Goal: Task Accomplishment & Management: Manage account settings

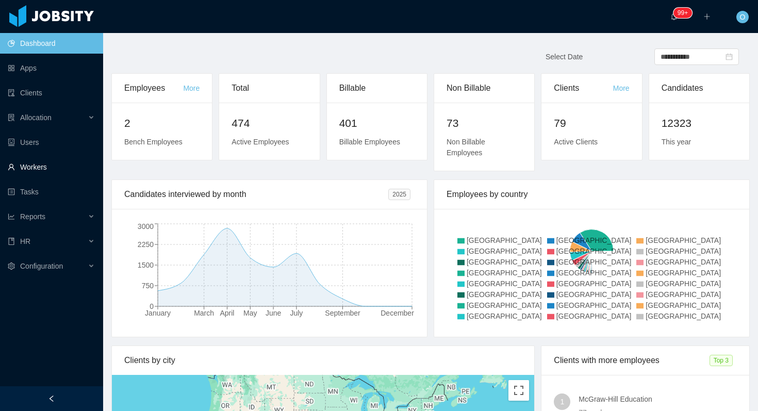
click at [23, 175] on link "Workers" at bounding box center [51, 167] width 87 height 21
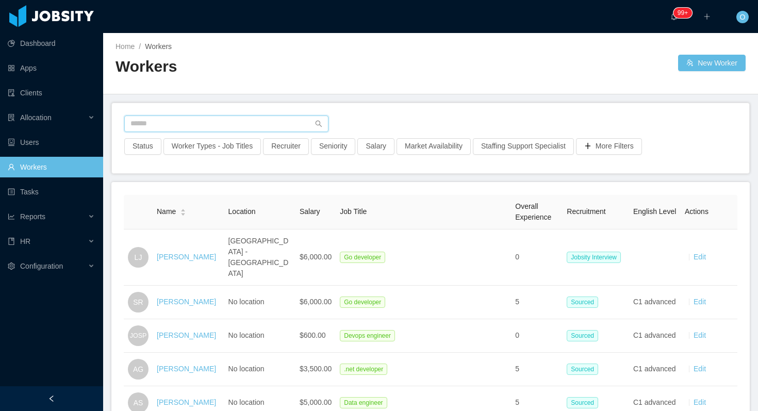
click at [172, 122] on input "text" at bounding box center [226, 123] width 204 height 16
paste input "**********"
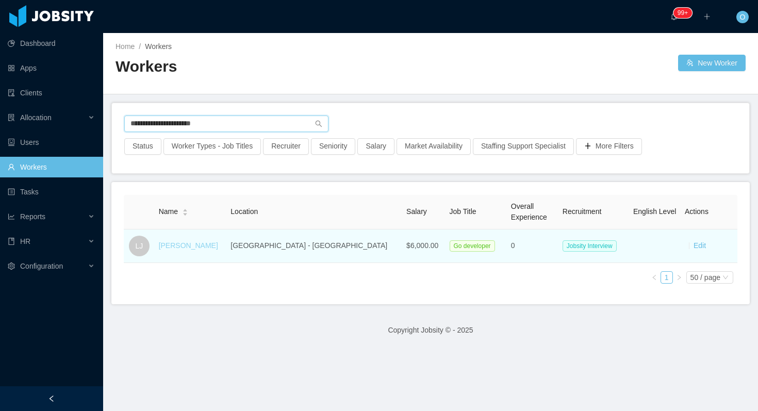
type input "**********"
click at [179, 245] on link "León Joaquín" at bounding box center [188, 245] width 59 height 8
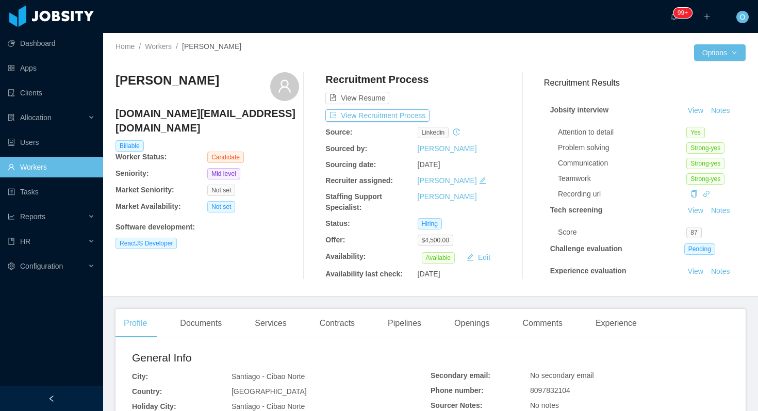
drag, startPoint x: 202, startPoint y: 83, endPoint x: 115, endPoint y: 82, distance: 86.6
click at [114, 82] on div "Home / Workers / Edwin Poueriet / Options Edwin Poueriet edwinpoueriet.dev@gmai…" at bounding box center [430, 164] width 655 height 263
copy h3 "[PERSON_NAME]"
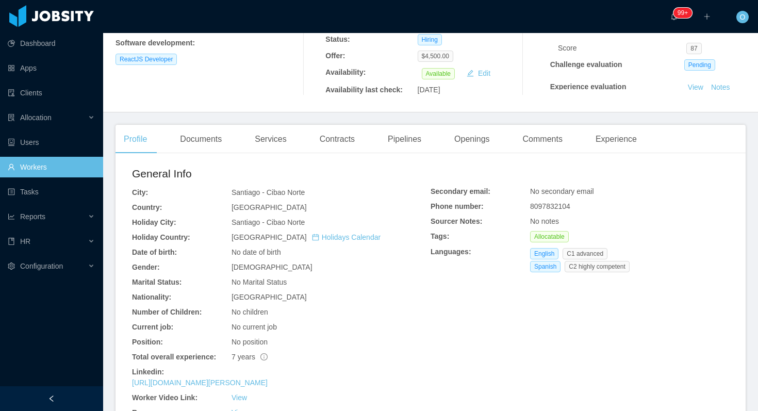
scroll to position [186, 0]
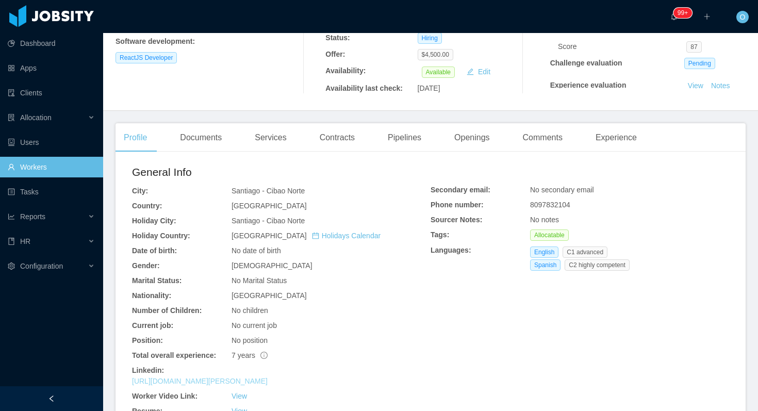
click at [215, 379] on link "https://www.linkedin.com/in/edwin-poueriet-517a67185" at bounding box center [200, 381] width 136 height 8
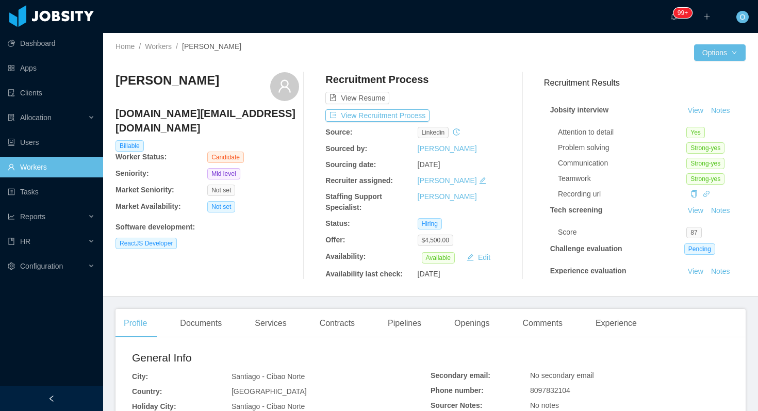
click at [204, 119] on h4 "[DOMAIN_NAME][EMAIL_ADDRESS][DOMAIN_NAME]" at bounding box center [206, 120] width 183 height 29
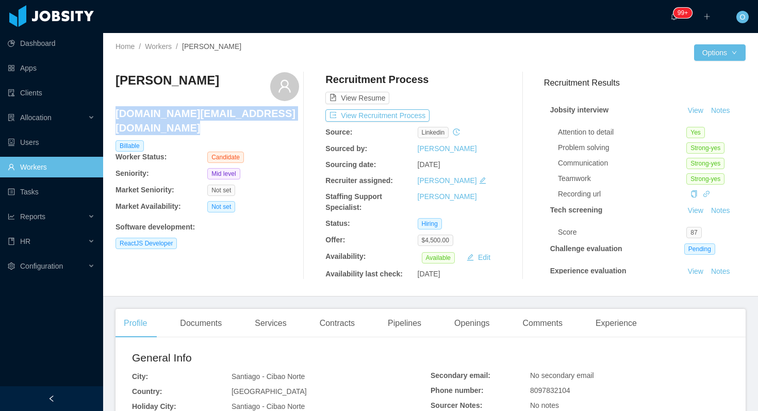
click at [204, 119] on h4 "[DOMAIN_NAME][EMAIL_ADDRESS][DOMAIN_NAME]" at bounding box center [206, 120] width 183 height 29
copy h4 "[DOMAIN_NAME][EMAIL_ADDRESS][DOMAIN_NAME]"
click at [411, 112] on button "View Recruitment Process" at bounding box center [377, 115] width 104 height 12
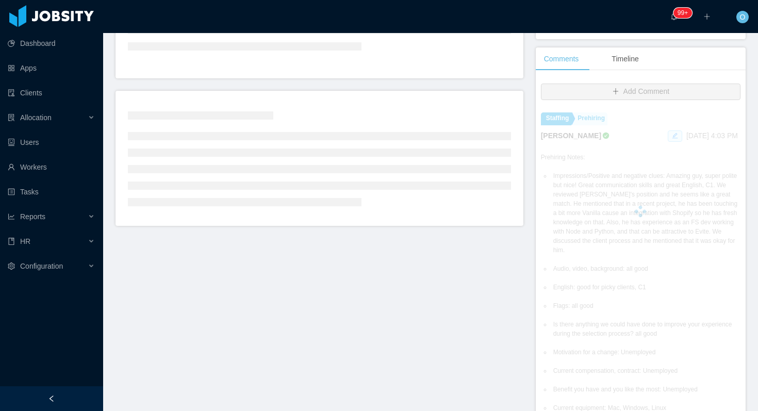
scroll to position [204, 0]
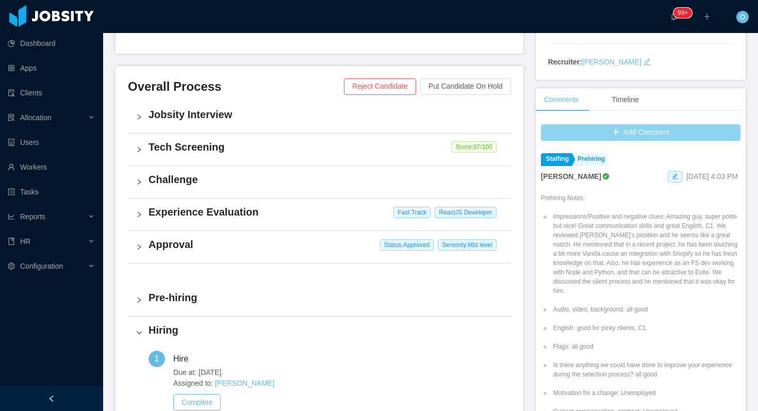
click at [552, 135] on button "Add Comment" at bounding box center [640, 132] width 199 height 16
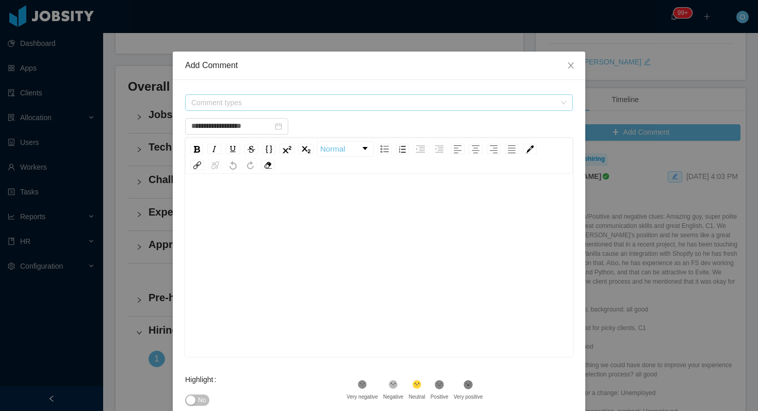
click at [379, 99] on span "Comment types" at bounding box center [373, 102] width 364 height 10
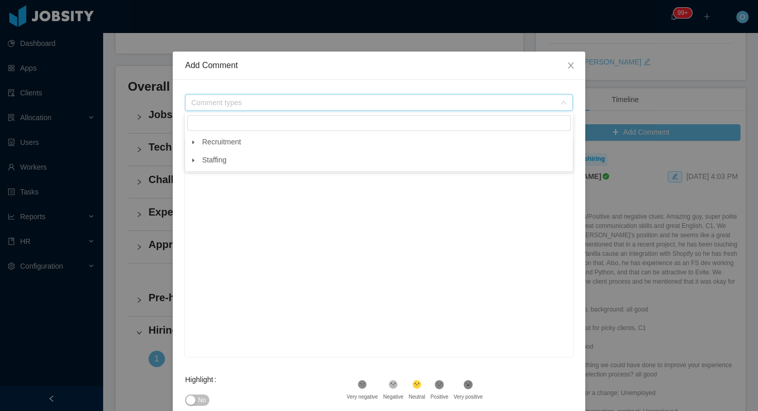
click at [188, 145] on span at bounding box center [193, 142] width 12 height 12
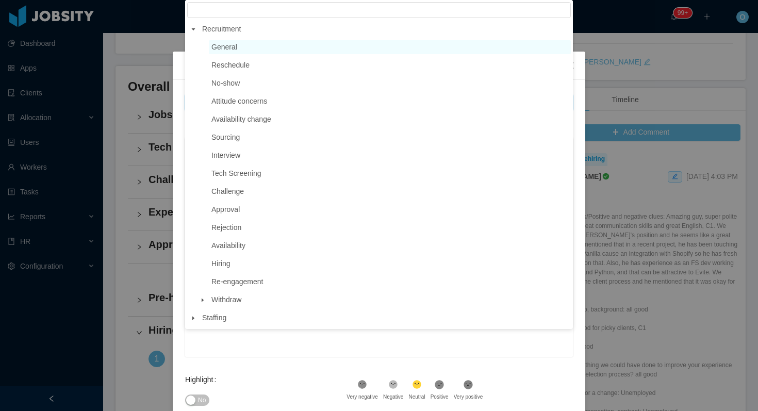
click at [240, 51] on span "General" at bounding box center [390, 47] width 362 height 14
type input "**********"
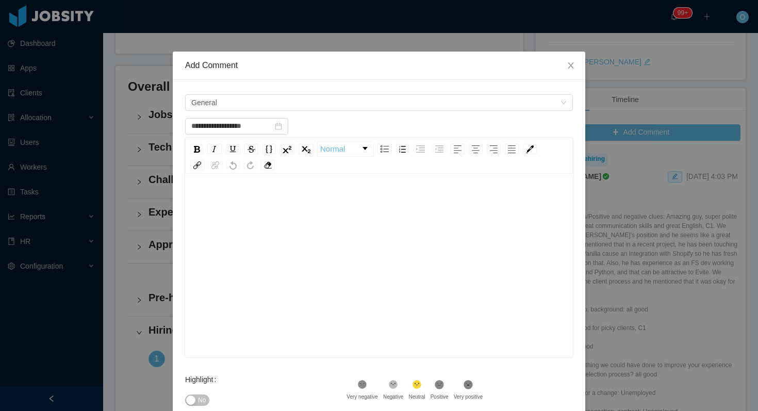
click at [246, 215] on div "rdw-editor" at bounding box center [379, 281] width 372 height 180
click at [204, 398] on span "No" at bounding box center [202, 400] width 8 height 10
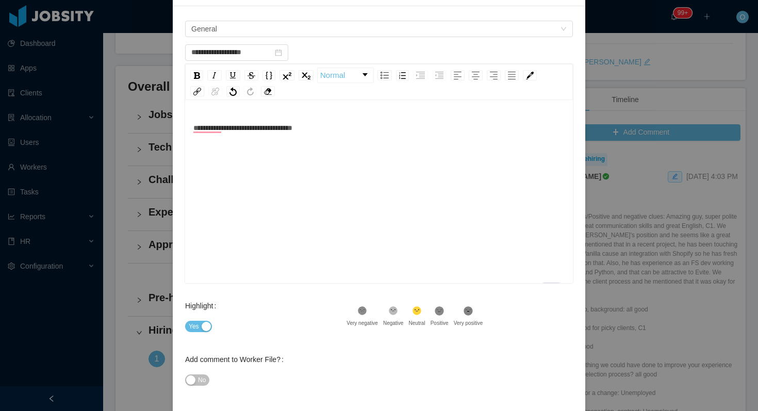
click at [203, 385] on button "No" at bounding box center [197, 379] width 24 height 11
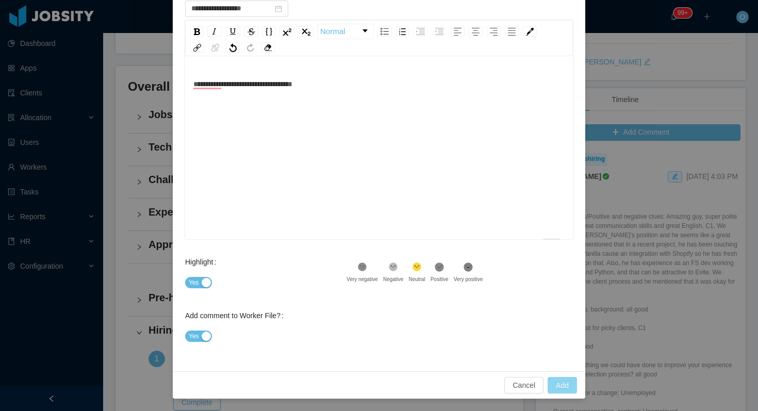
click at [558, 388] on button "Add" at bounding box center [561, 385] width 29 height 16
type input "**********"
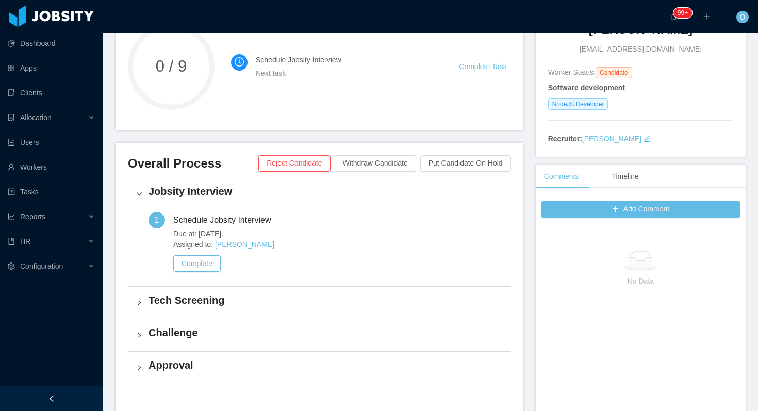
scroll to position [129, 0]
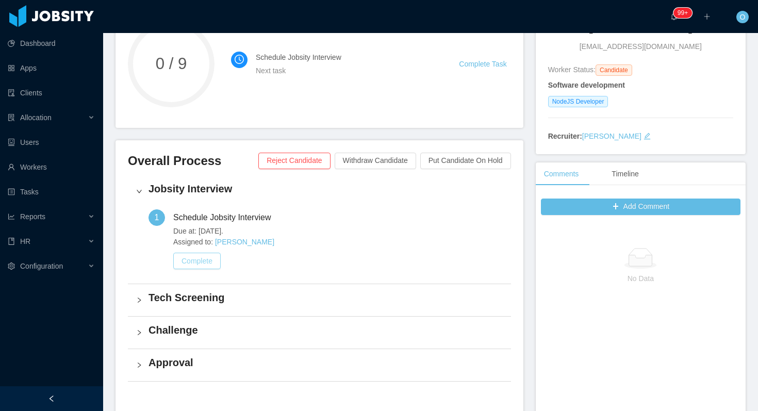
click at [210, 261] on button "Complete" at bounding box center [196, 261] width 47 height 16
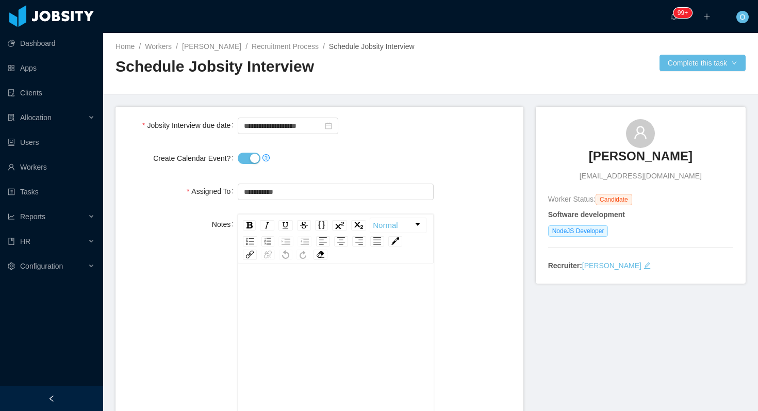
click at [252, 158] on button "Create Calendar Event?" at bounding box center [249, 158] width 23 height 11
click at [691, 65] on button "Complete this task" at bounding box center [702, 63] width 86 height 16
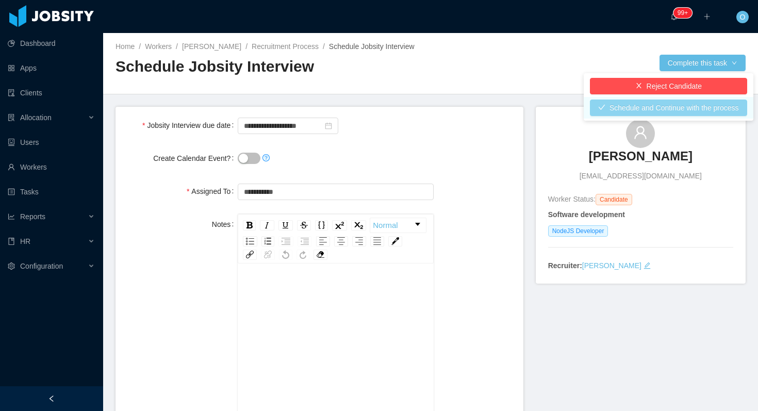
click at [653, 104] on button "Schedule and Continue with the process" at bounding box center [668, 107] width 157 height 16
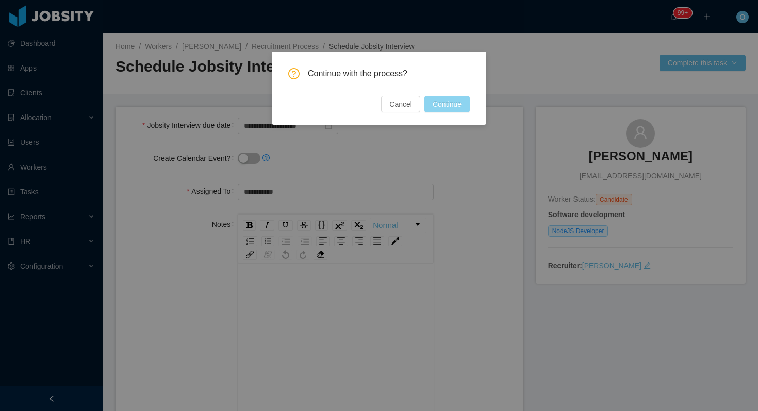
click at [454, 109] on button "Continue" at bounding box center [446, 104] width 45 height 16
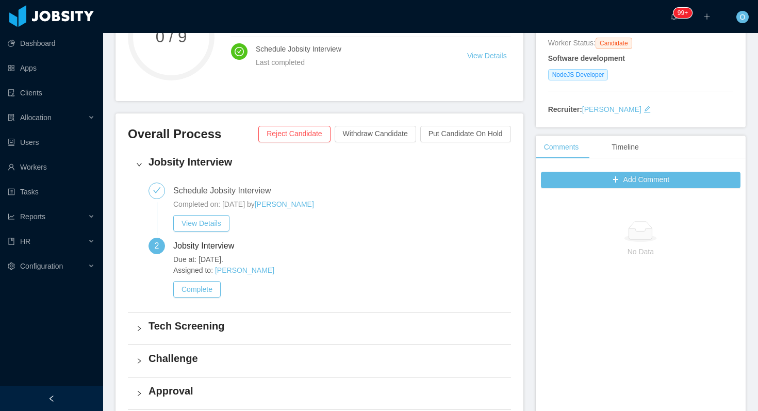
scroll to position [157, 0]
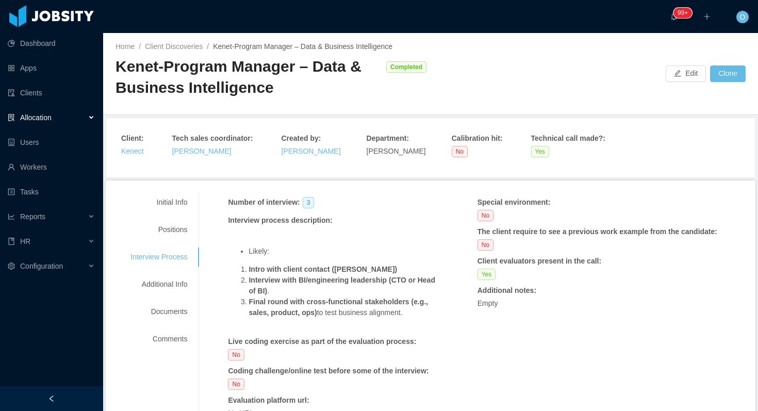
scroll to position [67, 0]
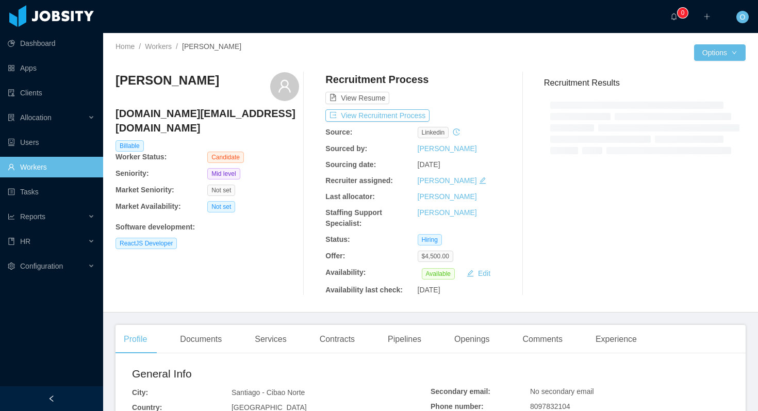
click at [186, 82] on h3 "[PERSON_NAME]" at bounding box center [167, 80] width 104 height 16
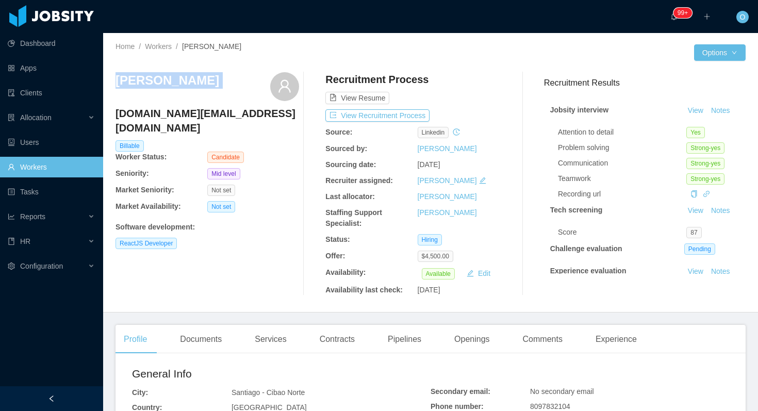
copy div "[PERSON_NAME]"
click at [477, 345] on div "Openings" at bounding box center [472, 339] width 52 height 29
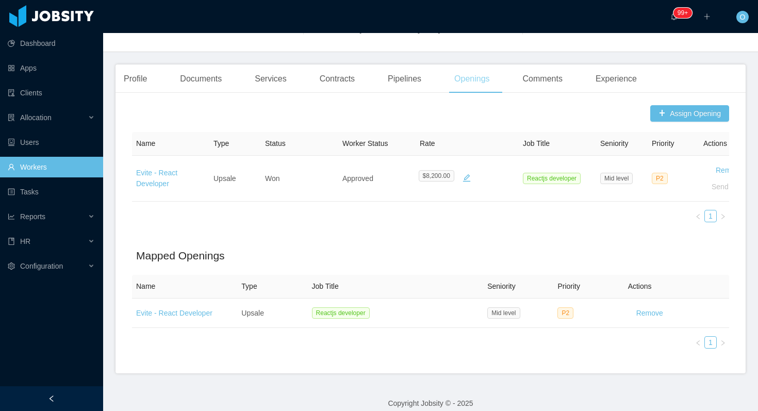
scroll to position [271, 0]
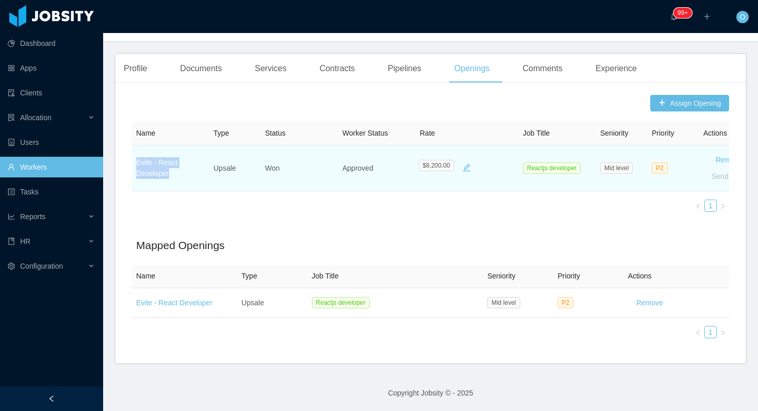
drag, startPoint x: 176, startPoint y: 175, endPoint x: 132, endPoint y: 162, distance: 45.2
click at [132, 162] on td "Evite - React Developer" at bounding box center [170, 168] width 77 height 46
copy link "Evite - React Developer"
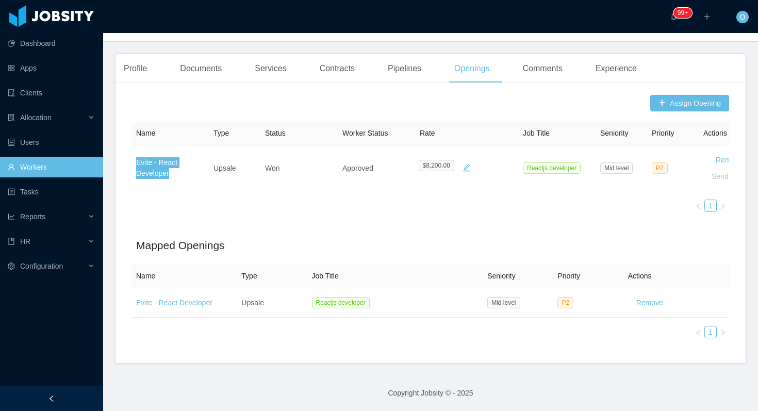
drag, startPoint x: 173, startPoint y: 164, endPoint x: 522, endPoint y: 9, distance: 381.4
click at [0, 0] on section "Dashboard Apps Clients Allocation Users Workers Tasks Reports HR Configuration …" at bounding box center [379, 205] width 758 height 411
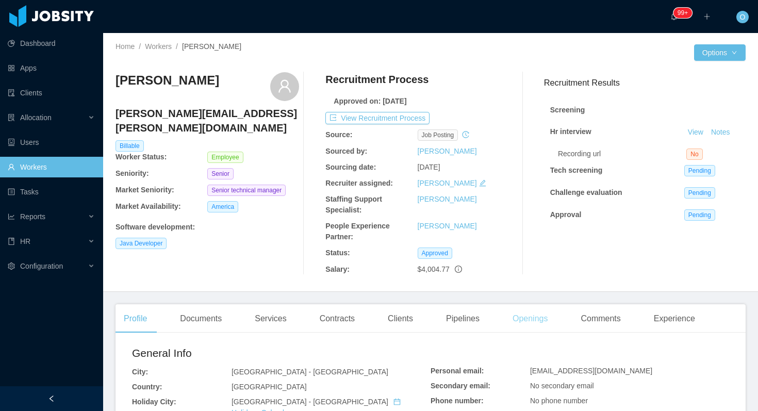
click at [546, 327] on div "Openings" at bounding box center [530, 318] width 52 height 29
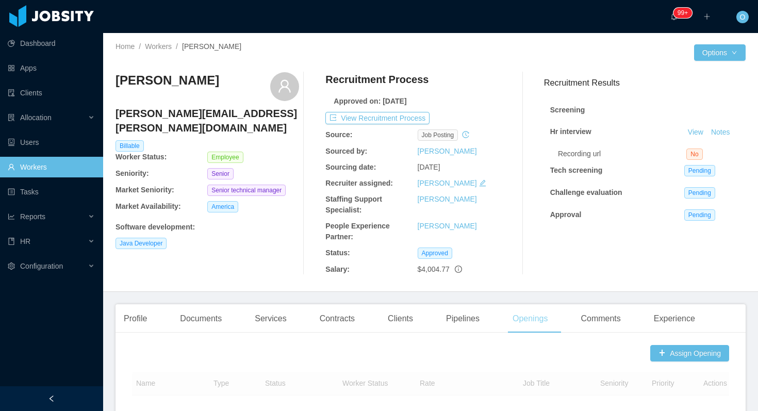
scroll to position [289, 0]
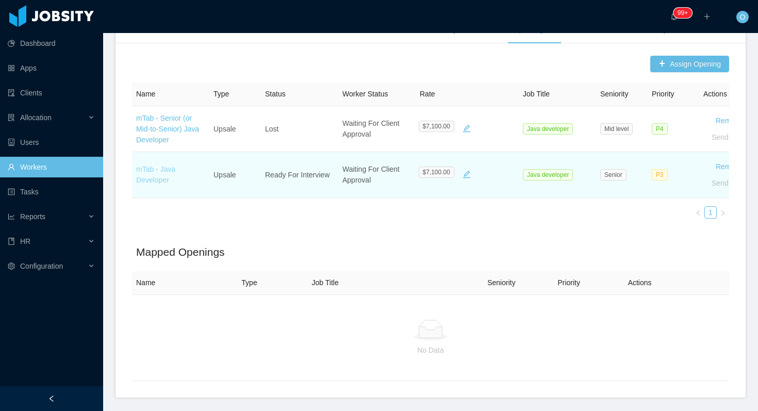
click at [151, 166] on link "mTab - Java Developer" at bounding box center [155, 174] width 39 height 19
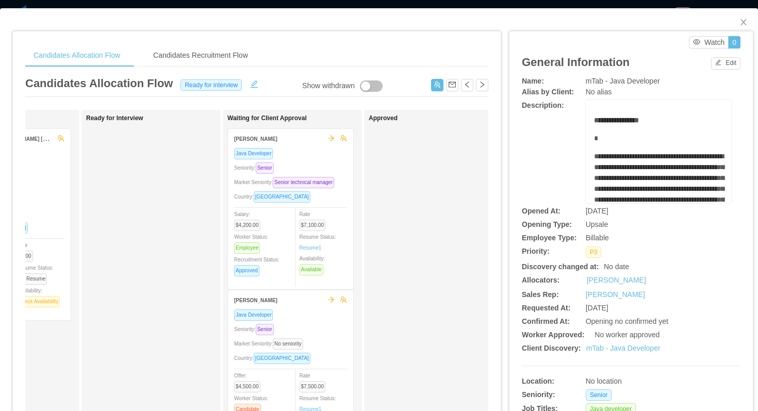
scroll to position [0, 243]
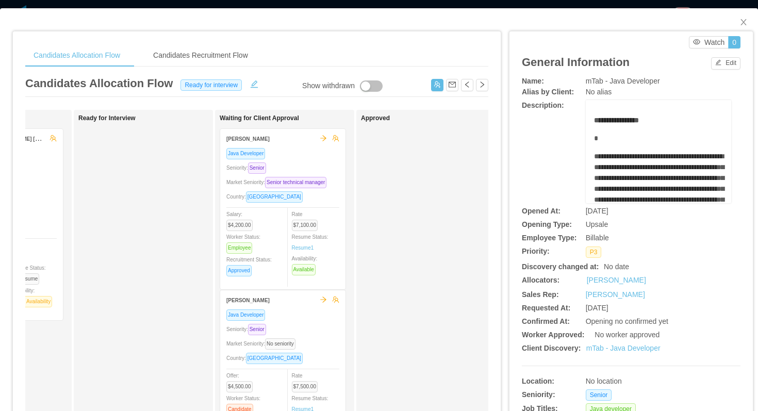
click at [327, 187] on div "Market Seniority: Senior technical manager" at bounding box center [282, 182] width 113 height 12
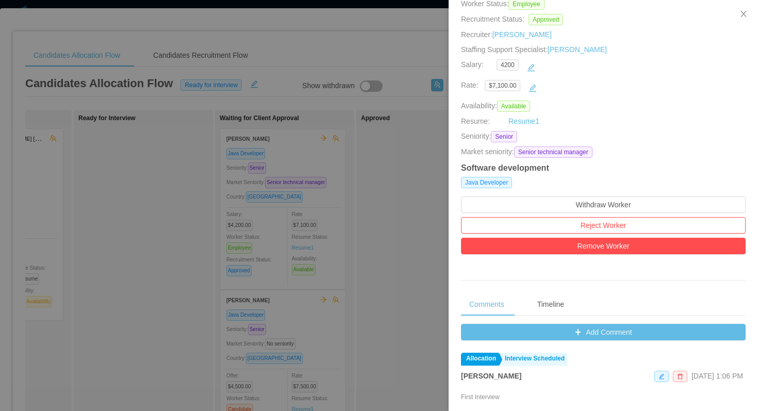
scroll to position [240, 0]
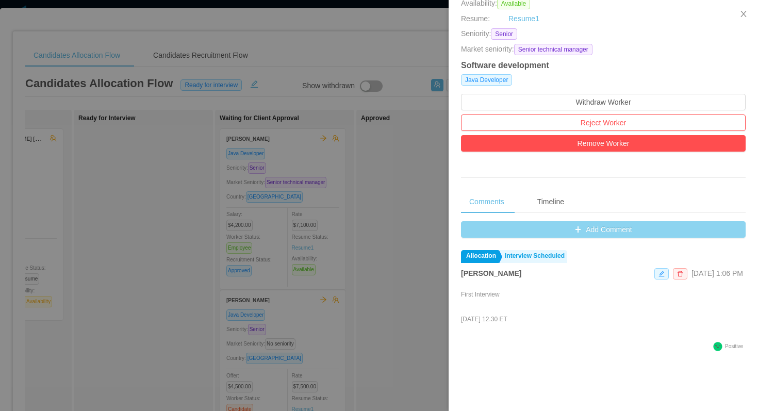
click at [465, 224] on button "Add Comment" at bounding box center [603, 229] width 284 height 16
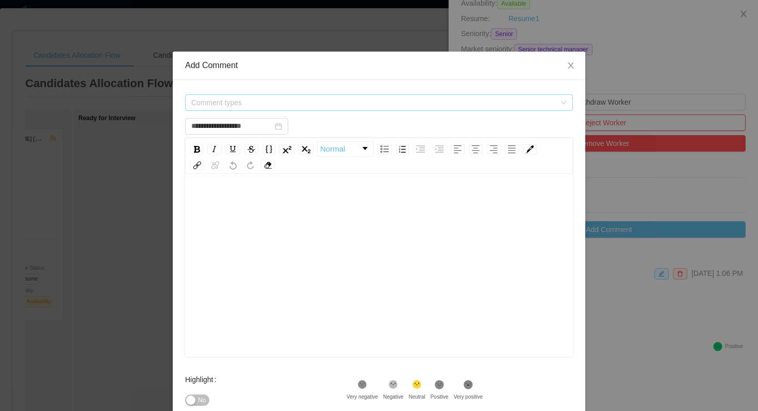
click at [362, 107] on span "Comment types" at bounding box center [373, 102] width 364 height 10
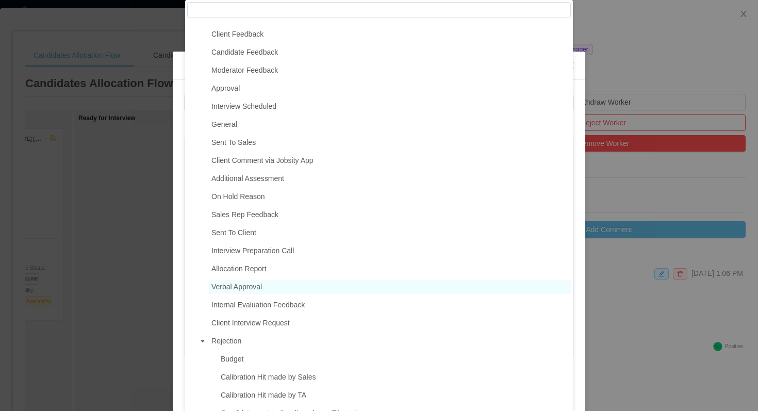
scroll to position [12, 0]
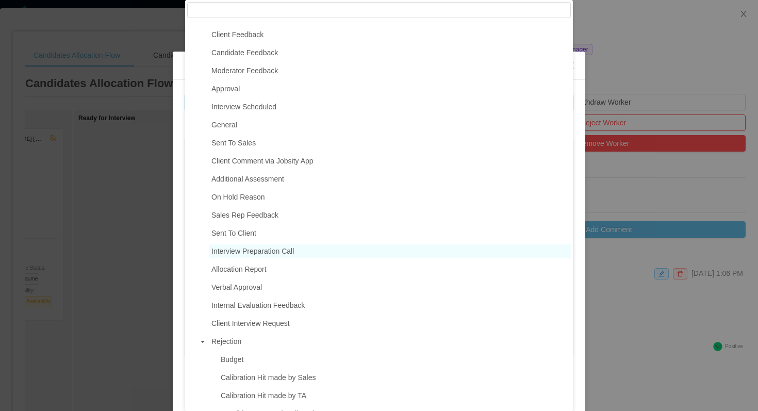
click at [260, 254] on span "Interview Preparation Call" at bounding box center [252, 251] width 82 height 8
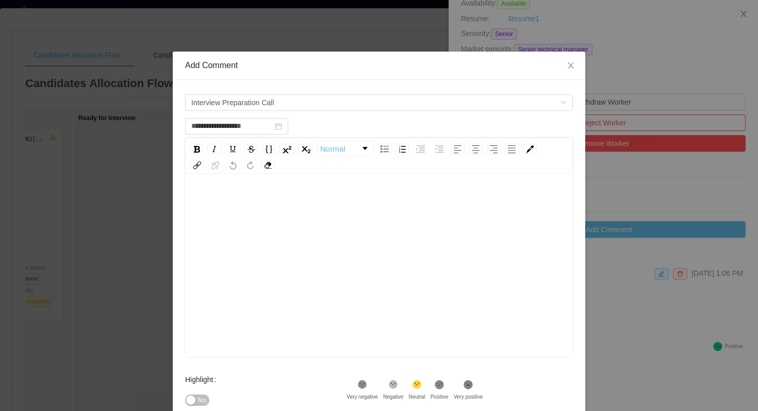
click at [286, 232] on div "rdw-editor" at bounding box center [379, 281] width 372 height 180
type input "**********"
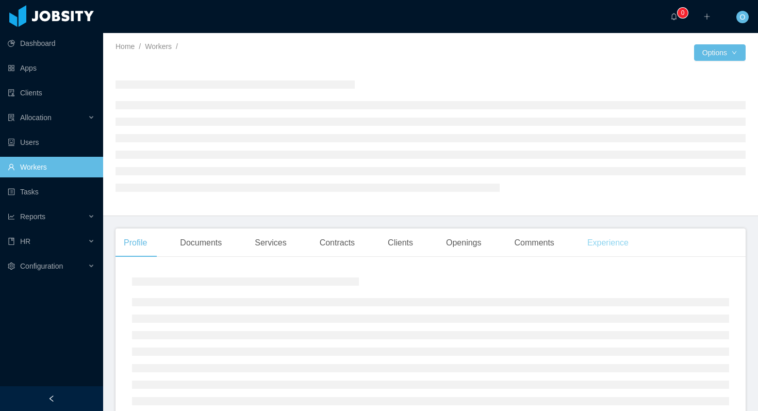
click at [605, 256] on div "Experience" at bounding box center [608, 242] width 58 height 29
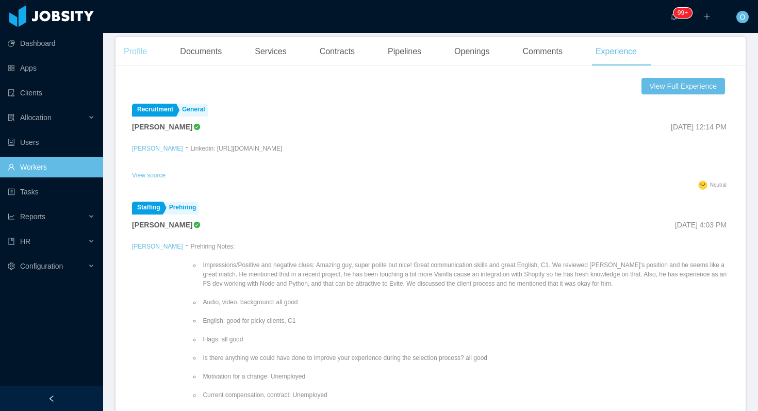
click at [142, 52] on div "Profile" at bounding box center [135, 51] width 40 height 29
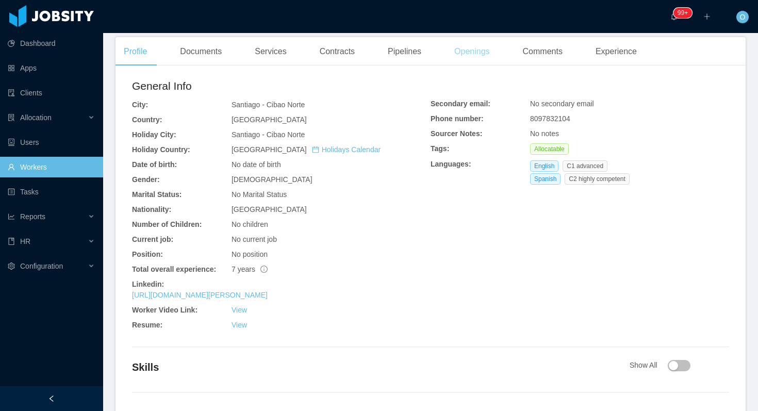
click at [489, 58] on div "Openings" at bounding box center [472, 51] width 52 height 29
